Goal: Task Accomplishment & Management: Use online tool/utility

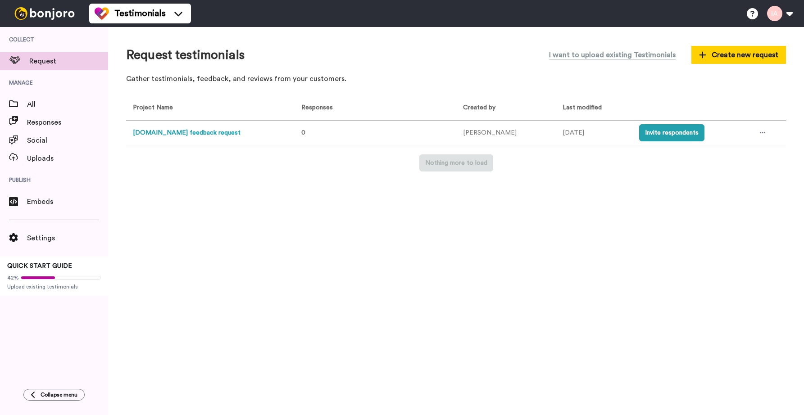
click at [151, 134] on button "[DOMAIN_NAME] feedback request" at bounding box center [187, 132] width 108 height 9
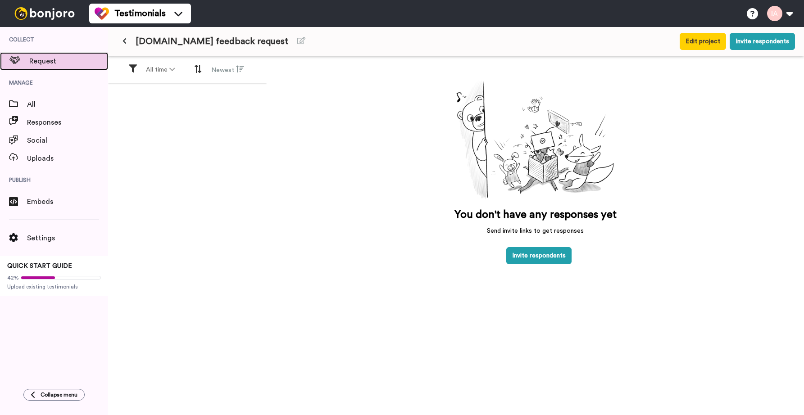
click at [31, 58] on span "Request" at bounding box center [68, 61] width 79 height 11
